Goal: Use online tool/utility

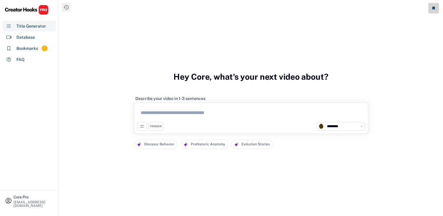
select select "**********"
click at [42, 34] on div "Database" at bounding box center [29, 37] width 54 height 11
select select "**********"
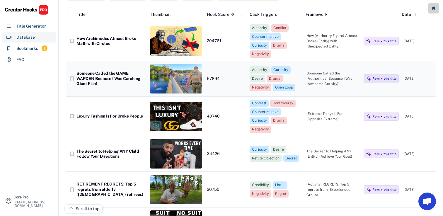
scroll to position [47, 0]
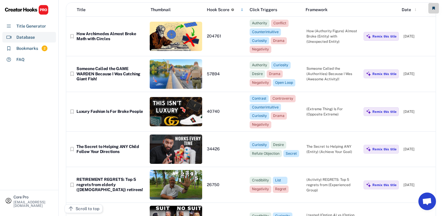
click at [33, 29] on div "Title Generator" at bounding box center [29, 26] width 54 height 11
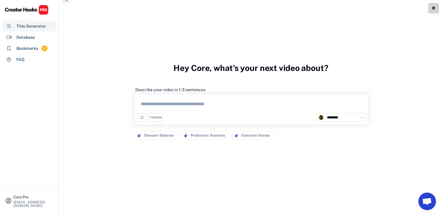
scroll to position [9, 0]
click at [18, 34] on div "Database" at bounding box center [25, 37] width 18 height 6
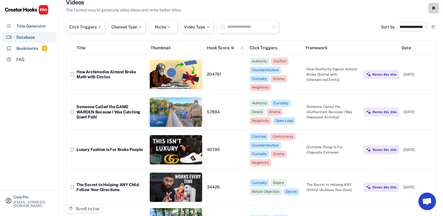
scroll to position [47, 0]
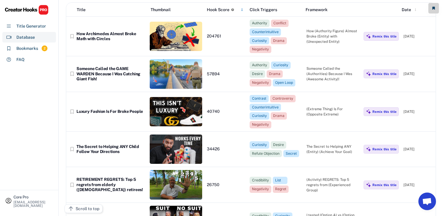
click at [31, 192] on div "Core Pro [EMAIL_ADDRESS][DOMAIN_NAME] Title Generator Database Bookmarks 2 FAQ" at bounding box center [29, 108] width 59 height 216
click at [27, 199] on div "Core Pro" at bounding box center [33, 197] width 40 height 4
select select
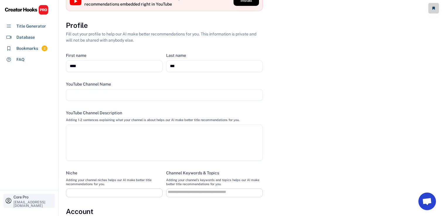
select select
